Goal: Task Accomplishment & Management: Complete application form

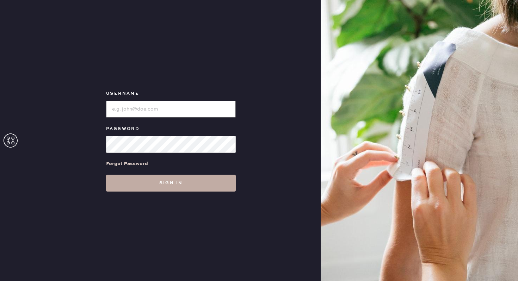
type input "reformationbroadwayplaza"
click at [150, 185] on button "Sign in" at bounding box center [171, 183] width 130 height 17
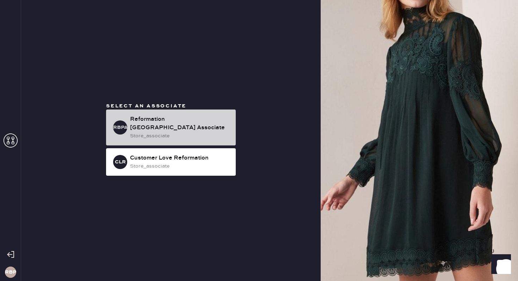
click at [213, 122] on div "Reformation [GEOGRAPHIC_DATA] Associate" at bounding box center [180, 123] width 100 height 17
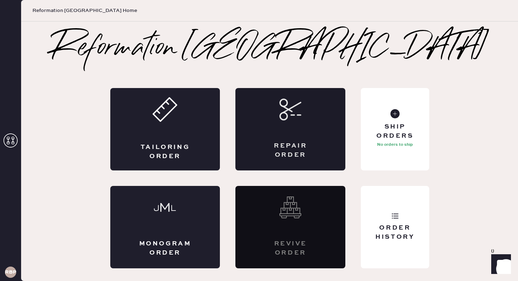
click at [286, 136] on div "Repair Order" at bounding box center [290, 129] width 110 height 82
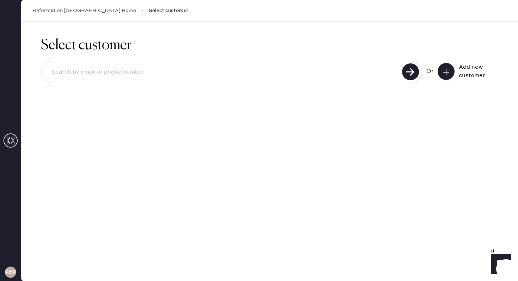
click at [450, 70] on button at bounding box center [445, 71] width 17 height 17
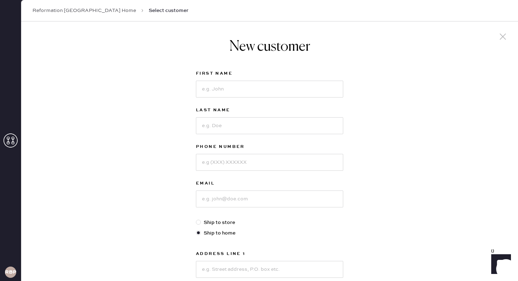
click at [454, 104] on div "New customer First Name Last Name Phone Number Email Ship to store Ship to home…" at bounding box center [269, 239] width 496 height 437
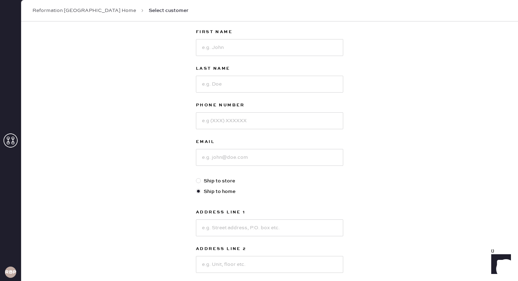
scroll to position [42, 0]
click at [322, 44] on input at bounding box center [269, 46] width 147 height 17
click at [307, 45] on input at bounding box center [269, 46] width 147 height 17
type input "[PERSON_NAME]"
click at [247, 88] on input at bounding box center [269, 83] width 147 height 17
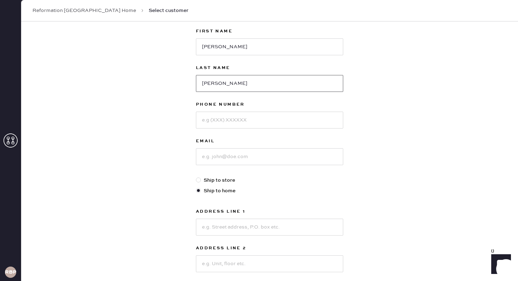
type input "[PERSON_NAME]"
click at [236, 125] on input at bounding box center [269, 120] width 147 height 17
type input "2069400739"
click at [217, 161] on input at bounding box center [269, 156] width 147 height 17
type input "[PERSON_NAME][EMAIL_ADDRESS][DOMAIN_NAME]"
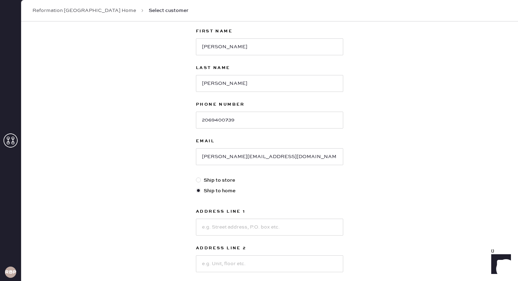
click at [416, 134] on div "New customer First Name [PERSON_NAME] Last Name [PERSON_NAME] Phone Number [PHO…" at bounding box center [269, 197] width 496 height 437
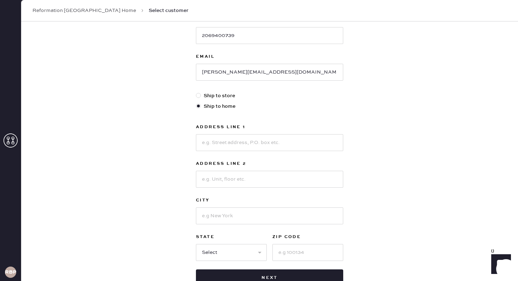
scroll to position [141, 0]
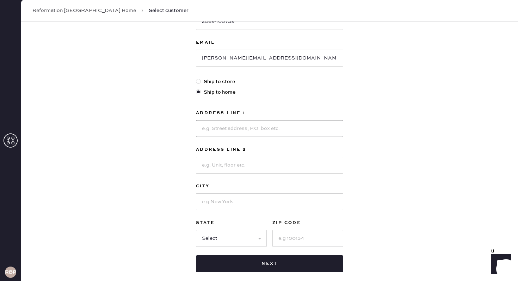
click at [269, 125] on input at bounding box center [269, 128] width 147 height 17
type input "[STREET_ADDRESS]"
click at [216, 170] on input at bounding box center [269, 165] width 147 height 17
type input "Unit 114"
click at [199, 200] on input at bounding box center [269, 201] width 147 height 17
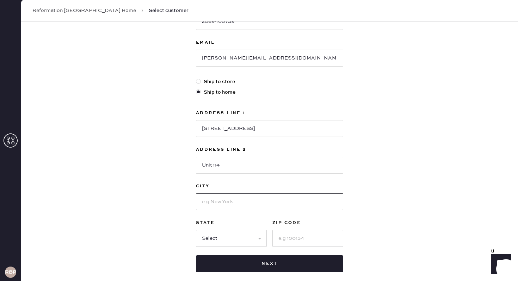
type input "[GEOGRAPHIC_DATA]"
click at [293, 237] on input at bounding box center [307, 238] width 71 height 17
type input "94618"
click at [243, 239] on select "Select AK AL AR AZ CA CO CT [GEOGRAPHIC_DATA] DE FL [GEOGRAPHIC_DATA] HI [GEOGR…" at bounding box center [231, 238] width 71 height 17
select select "CA"
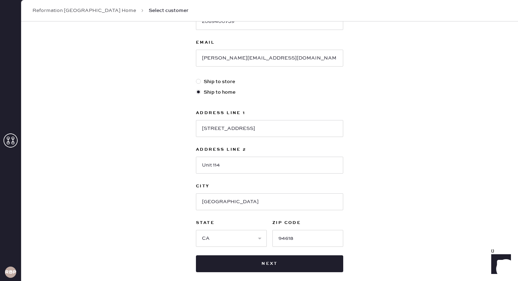
click at [407, 164] on div "New customer First Name [PERSON_NAME] Last Name [PERSON_NAME] Phone Number [PHO…" at bounding box center [269, 99] width 496 height 437
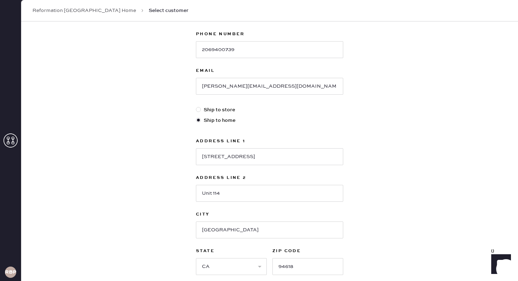
scroll to position [127, 0]
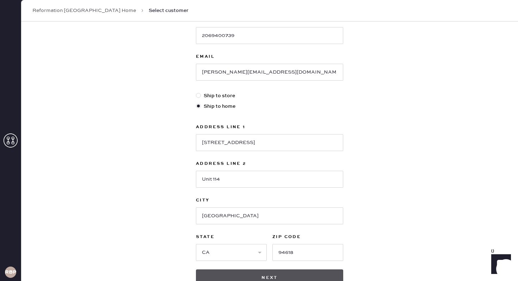
click at [332, 270] on button "Next" at bounding box center [269, 277] width 147 height 17
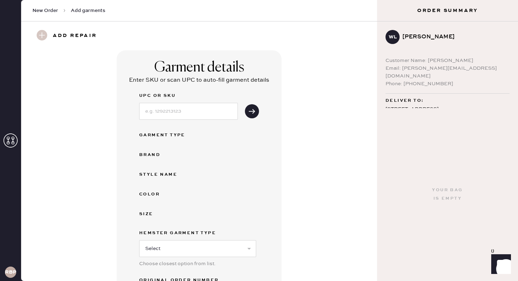
click at [314, 164] on div "Garment details Enter SKU or scan UPC to auto-fill garment details UPC or SKU G…" at bounding box center [199, 190] width 330 height 280
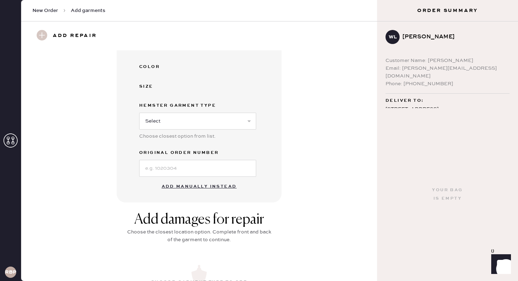
scroll to position [141, 0]
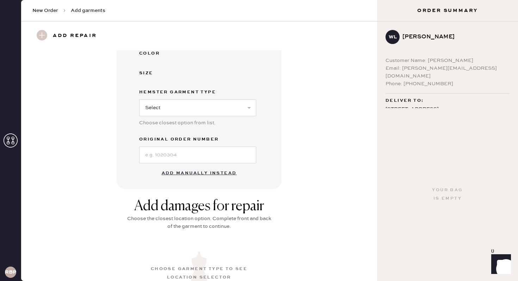
click at [209, 174] on button "Add manually instead" at bounding box center [198, 173] width 83 height 14
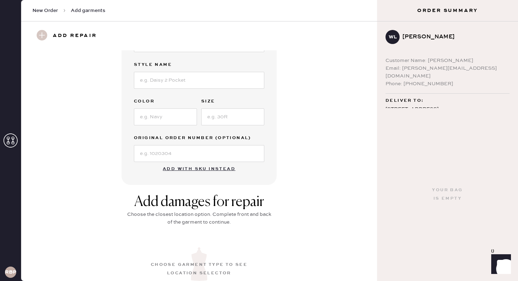
drag, startPoint x: 340, startPoint y: 116, endPoint x: 341, endPoint y: 99, distance: 17.0
click at [340, 116] on div "Garment details Garment Type Select Basic Skirt Jeans Leggings Pants Shorts Bas…" at bounding box center [199, 55] width 330 height 260
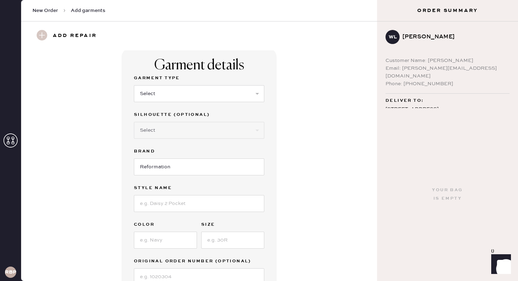
scroll to position [0, 0]
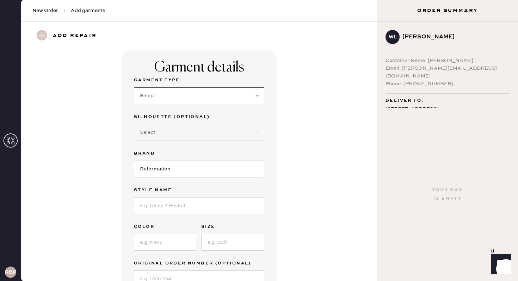
click at [248, 93] on select "Select Basic Skirt Jeans Leggings Pants Shorts Basic Sleeved Dress Basic Sleeve…" at bounding box center [199, 95] width 130 height 17
select select "31"
click at [314, 124] on div "Garment details Garment Type Select Basic Skirt Jeans Leggings Pants Shorts Bas…" at bounding box center [199, 180] width 330 height 260
click at [205, 205] on input at bounding box center [199, 205] width 130 height 17
type input "june low rise shorts"
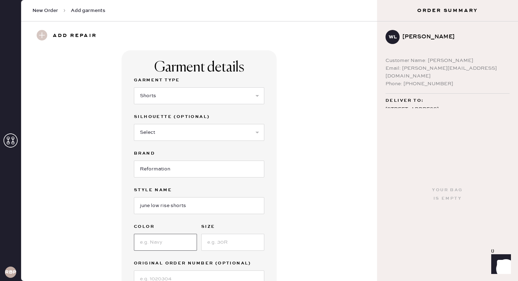
click at [163, 240] on input at bounding box center [165, 242] width 63 height 17
type input "blk"
click at [247, 245] on input at bounding box center [232, 242] width 63 height 17
type input "6"
click at [353, 203] on div "Garment details Garment Type Select Basic Skirt Jeans Leggings Pants Shorts Bas…" at bounding box center [199, 180] width 330 height 260
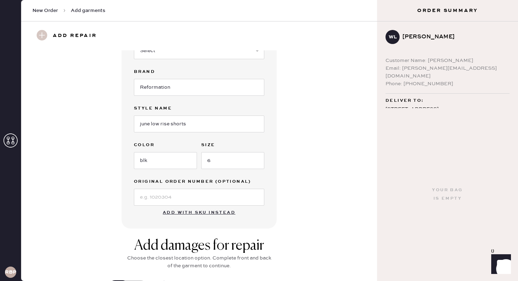
scroll to position [113, 0]
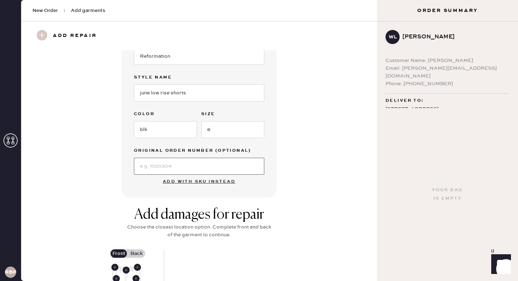
click at [240, 164] on input at bounding box center [199, 166] width 130 height 17
type input "S26672517"
click at [358, 157] on div "Garment details Garment Type Select Basic Skirt Jeans Leggings Pants Shorts Bas…" at bounding box center [199, 68] width 330 height 260
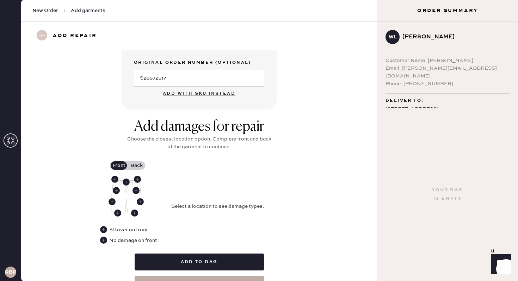
scroll to position [211, 0]
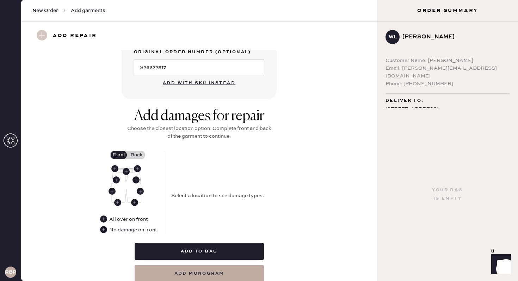
click at [134, 203] on use at bounding box center [134, 202] width 7 height 7
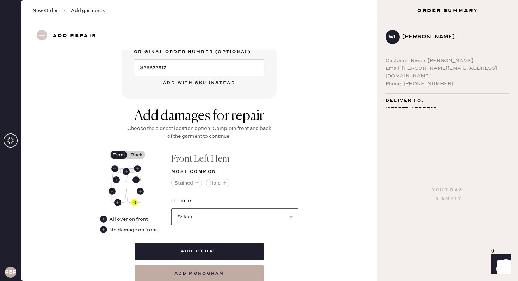
click at [205, 216] on select "Select Broken / Ripped Hem Broken Beads Broken Belt Loop Broken Button Broken E…" at bounding box center [234, 216] width 127 height 17
select select "1329"
select select
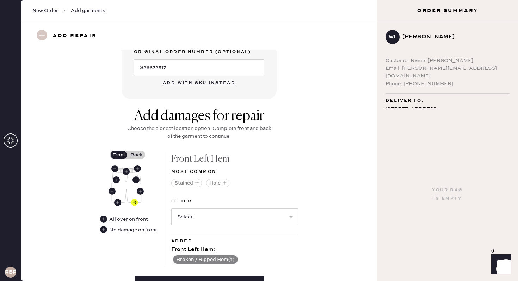
click at [332, 210] on div "Add damages for repair Choose the closest location option. Complete front and b…" at bounding box center [199, 211] width 330 height 207
click at [332, 209] on div "Add damages for repair Choose the closest location option. Complete front and b…" at bounding box center [199, 211] width 330 height 207
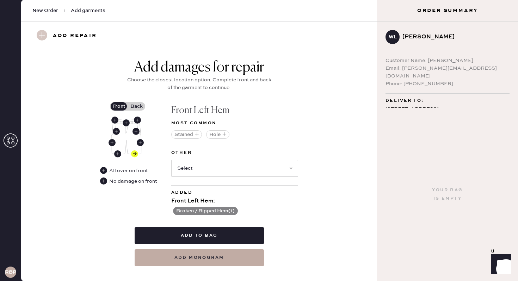
scroll to position [270, 0]
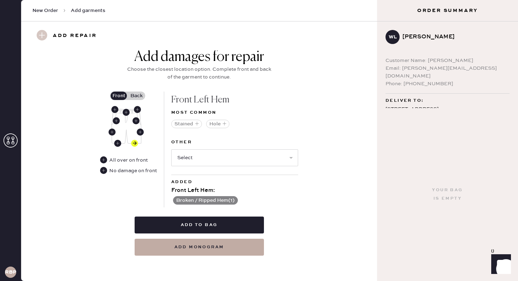
click at [133, 97] on label "Back" at bounding box center [136, 96] width 18 height 8
click at [136, 96] on input "Back" at bounding box center [136, 96] width 0 height 0
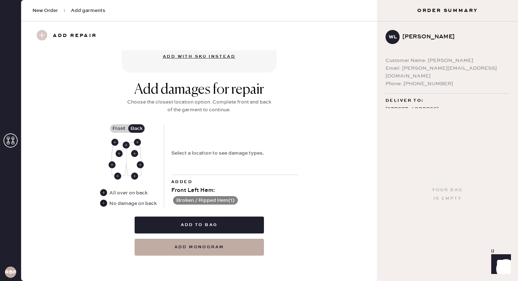
click at [104, 203] on use at bounding box center [103, 203] width 7 height 7
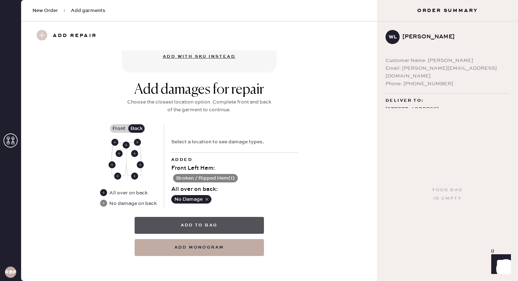
click at [205, 224] on button "Add to bag" at bounding box center [198, 225] width 129 height 17
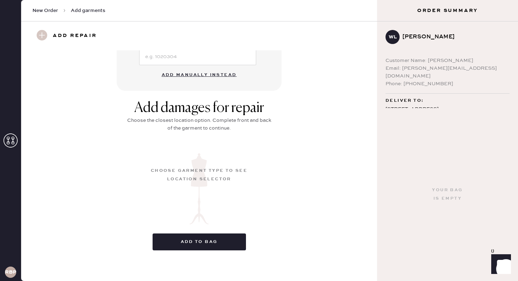
scroll to position [65, 0]
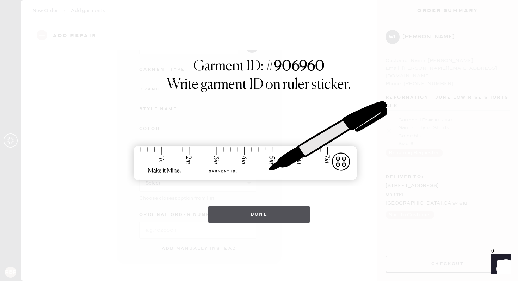
click at [248, 206] on button "Done" at bounding box center [259, 214] width 102 height 17
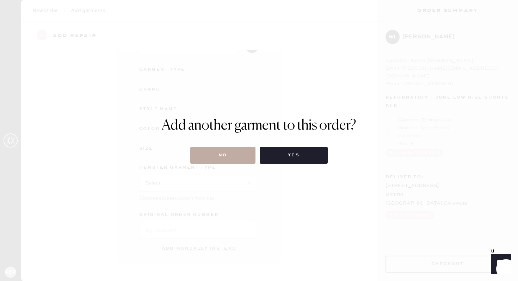
click at [215, 155] on button "No" at bounding box center [222, 155] width 65 height 17
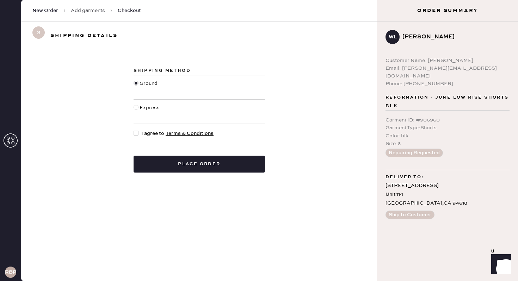
click at [135, 134] on div at bounding box center [135, 133] width 5 height 5
click at [134, 130] on input "I agree to Terms & Conditions" at bounding box center [133, 130] width 0 height 0
checkbox input "true"
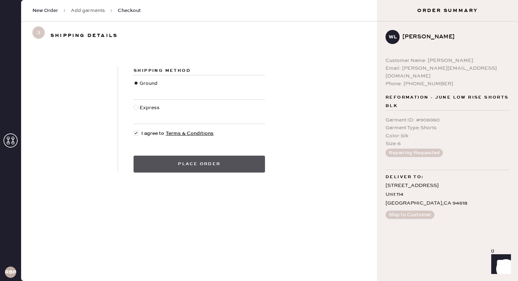
click at [161, 168] on button "Place order" at bounding box center [198, 164] width 131 height 17
